Goal: Task Accomplishment & Management: Manage account settings

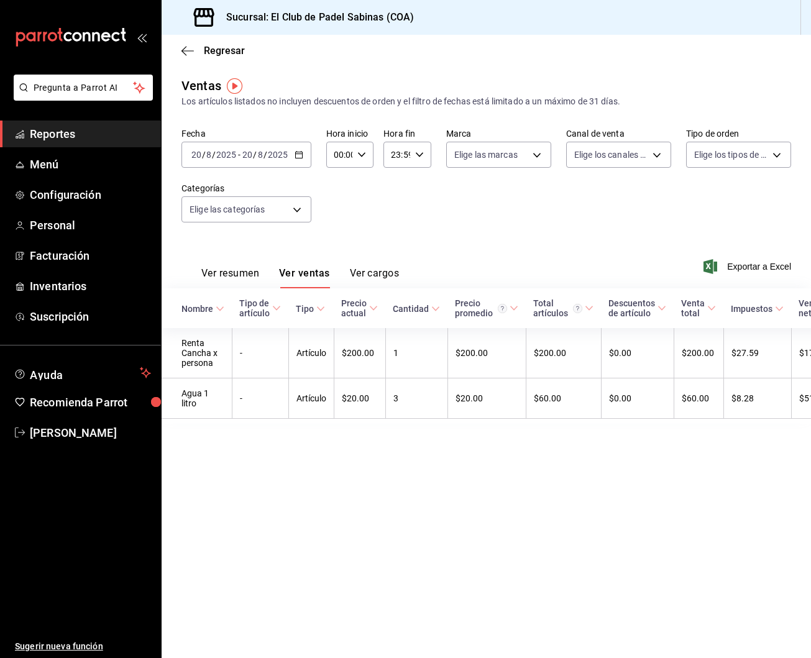
click at [601, 56] on div "Regresar" at bounding box center [487, 51] width 650 height 32
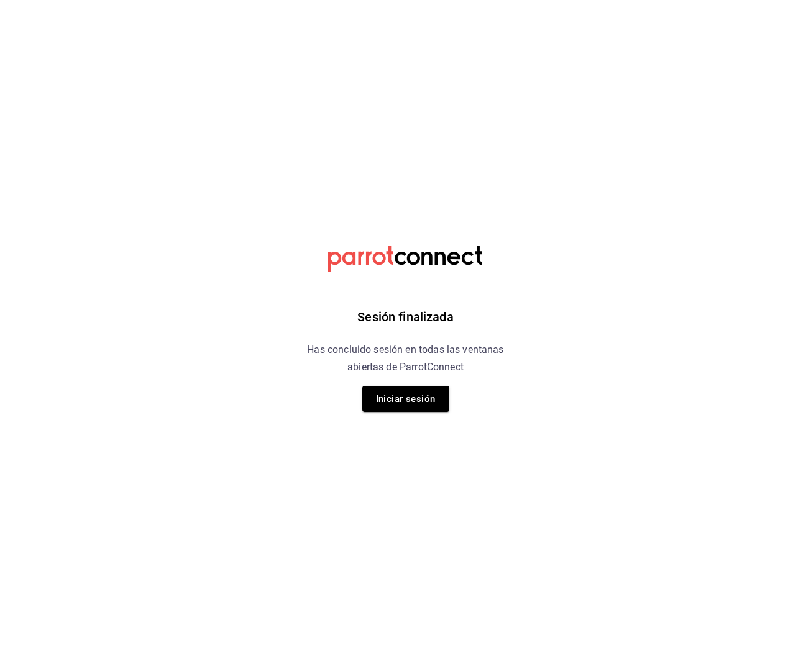
scroll to position [0, 1]
click at [440, 389] on button "Iniciar sesión" at bounding box center [405, 399] width 87 height 26
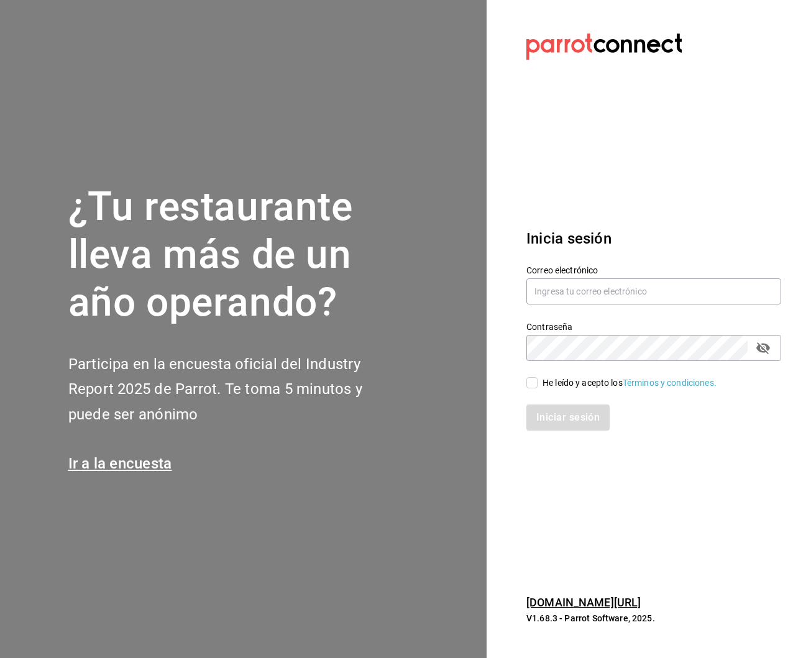
scroll to position [1, 0]
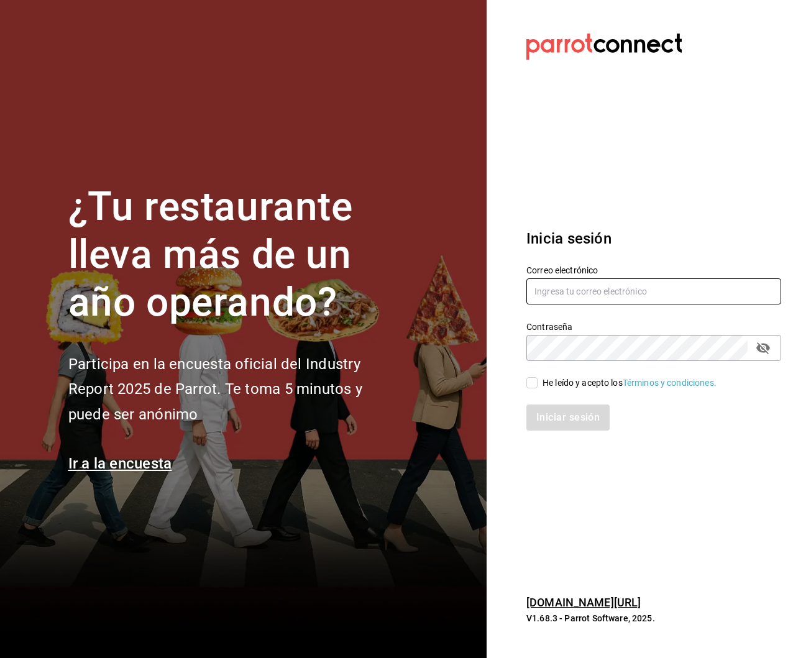
click at [569, 301] on input "text" at bounding box center [654, 292] width 255 height 26
click at [586, 302] on input "text" at bounding box center [654, 292] width 255 height 26
type input "[EMAIL_ADDRESS][DOMAIN_NAME]"
click at [574, 381] on div "He leído y acepto los Términos y condiciones." at bounding box center [630, 383] width 174 height 13
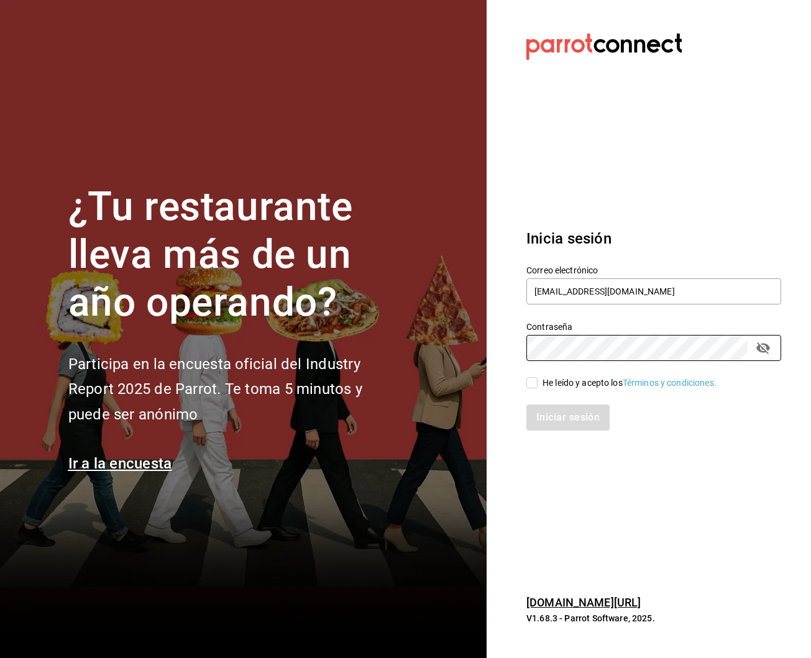
click at [538, 381] on input "He leído y acepto los Términos y condiciones." at bounding box center [532, 382] width 11 height 11
checkbox input "true"
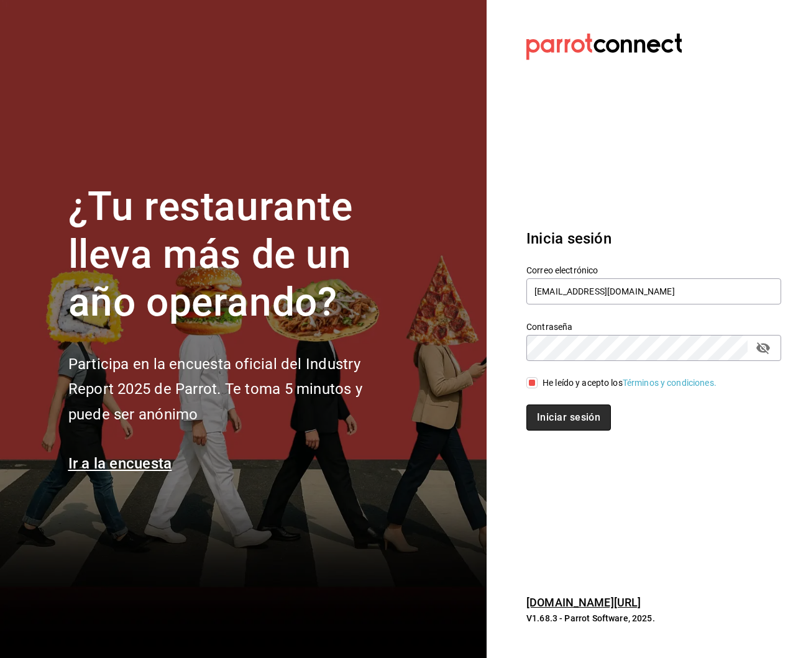
click at [566, 410] on button "Iniciar sesión" at bounding box center [569, 418] width 85 height 26
